Goal: Obtain resource: Download file/media

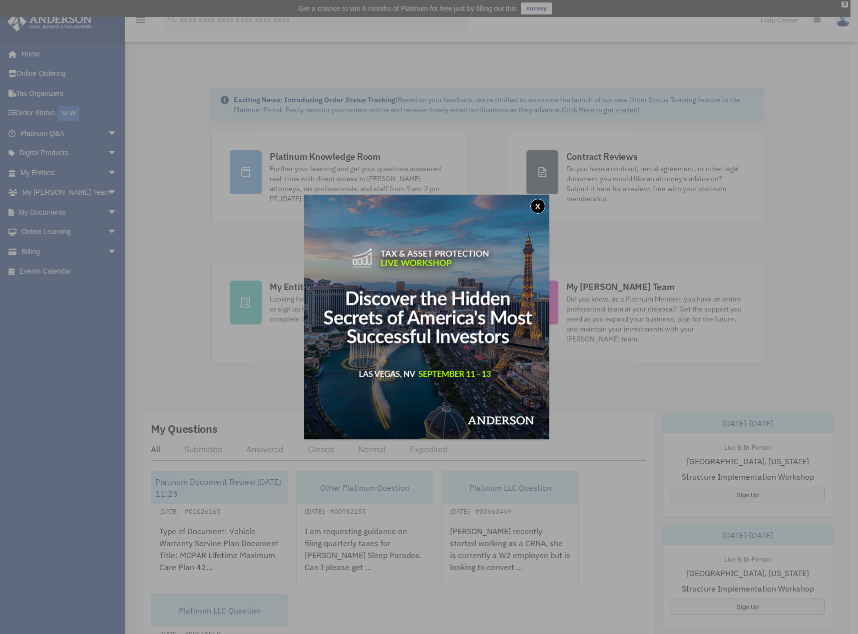
click at [216, 225] on div "x" at bounding box center [429, 317] width 858 height 634
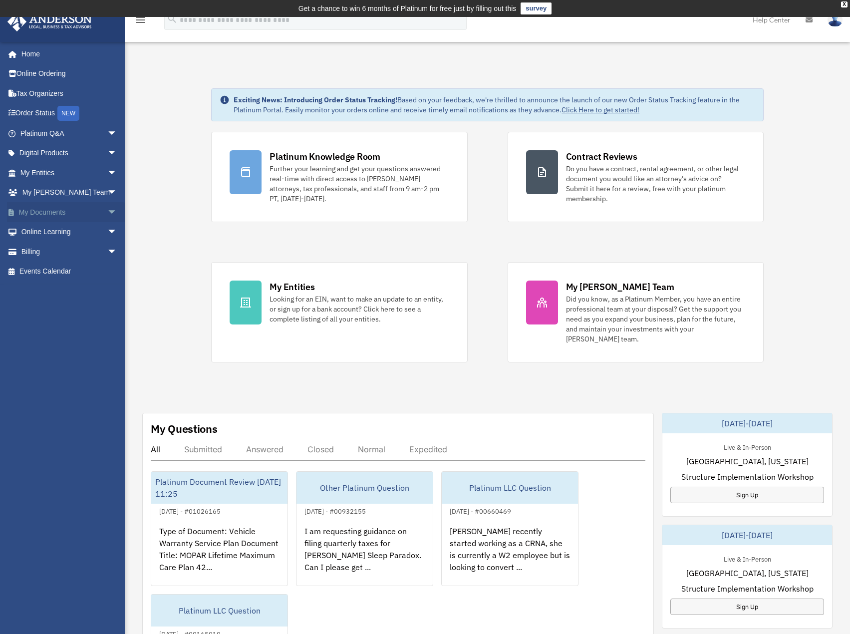
click at [70, 208] on link "My Documents arrow_drop_down" at bounding box center [69, 212] width 125 height 20
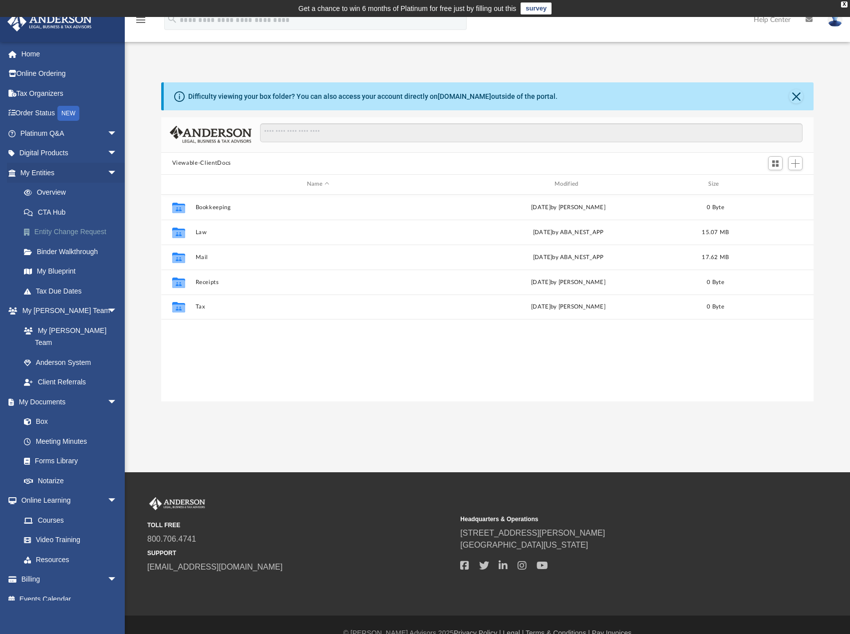
scroll to position [220, 645]
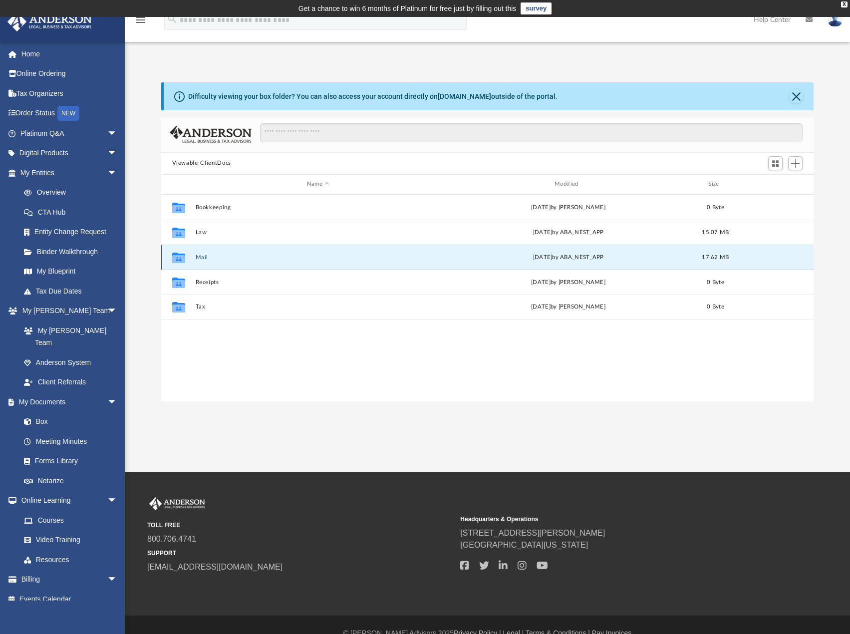
click at [198, 255] on button "Mail" at bounding box center [318, 257] width 246 height 6
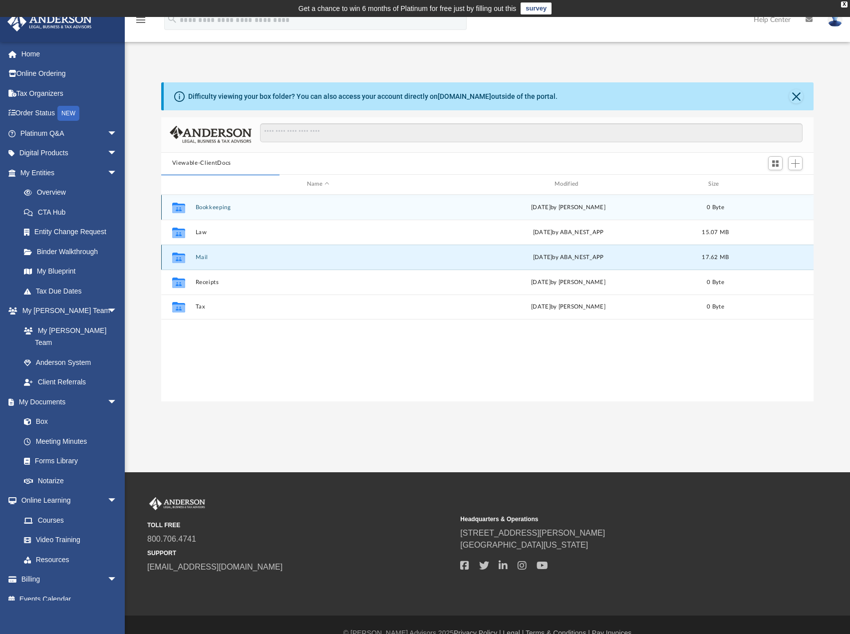
scroll to position [189, 645]
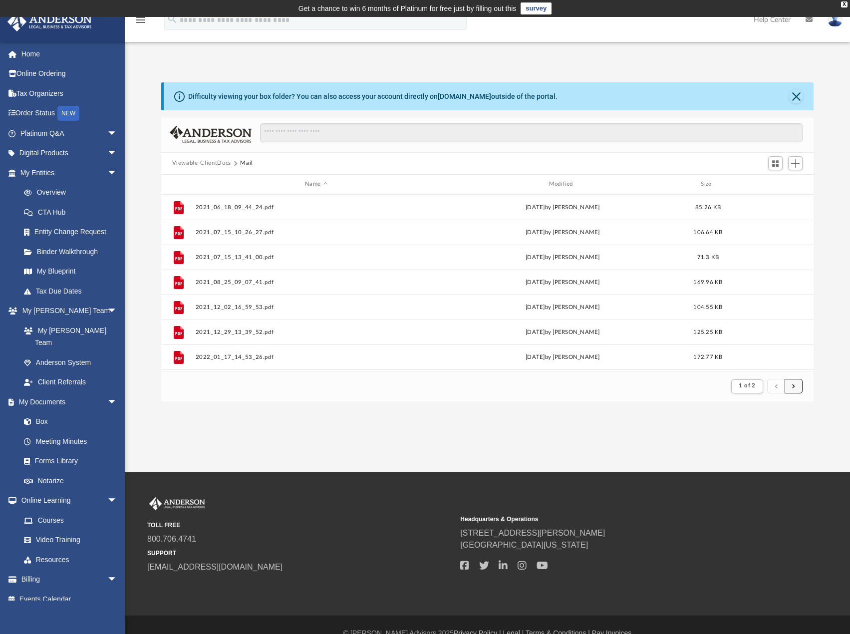
click at [793, 388] on span "submit" at bounding box center [793, 385] width 3 height 5
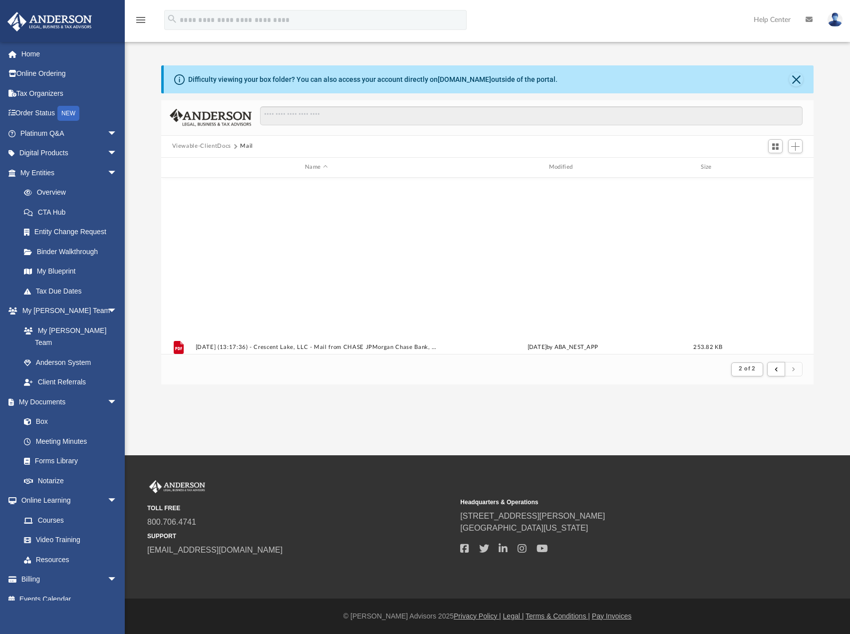
scroll to position [323, 0]
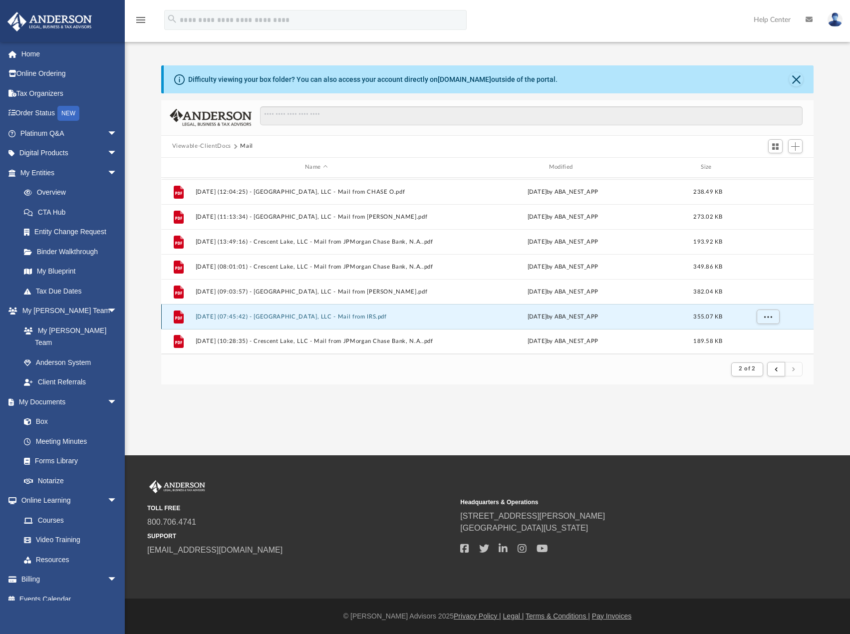
click at [343, 314] on button "2025.08.04 (07:45:42) - Crescent Lake, LLC - Mail from IRS.pdf" at bounding box center [316, 316] width 242 height 6
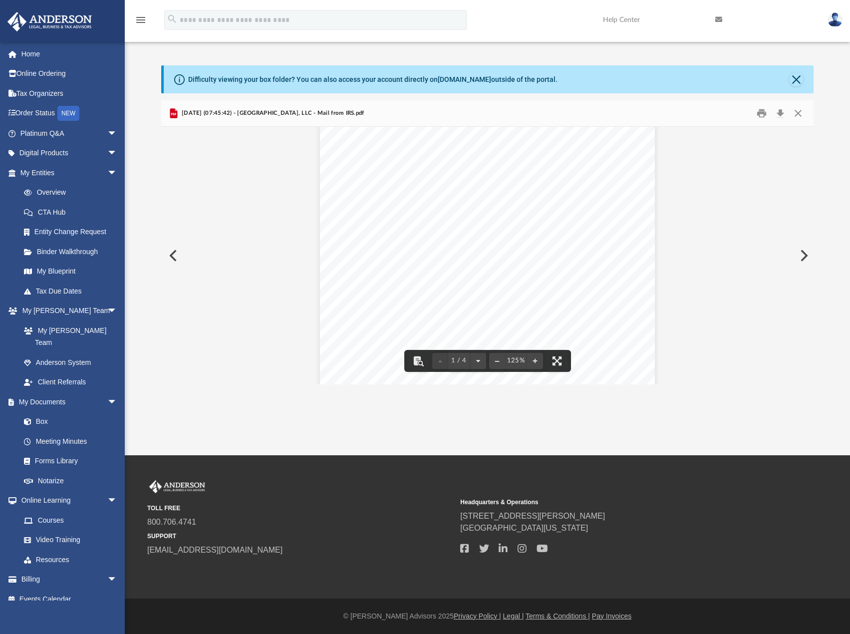
scroll to position [0, 0]
